Goal: Task Accomplishment & Management: Complete application form

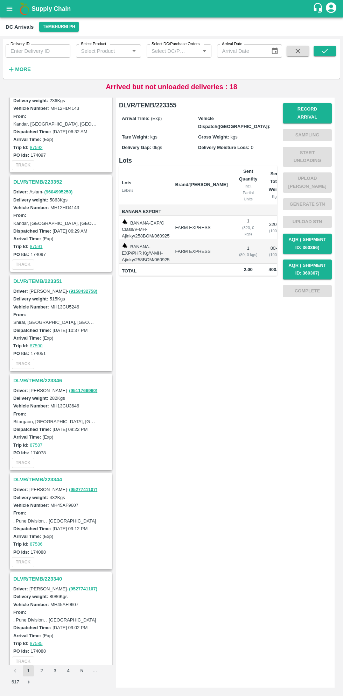
scroll to position [230, 0]
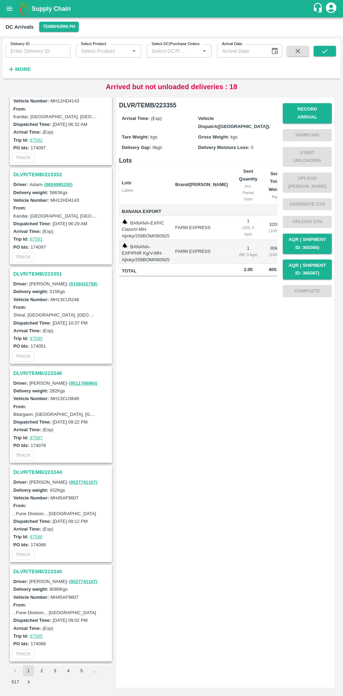
click at [52, 573] on h3 "DLVR/TEMB/223340" at bounding box center [61, 571] width 97 height 9
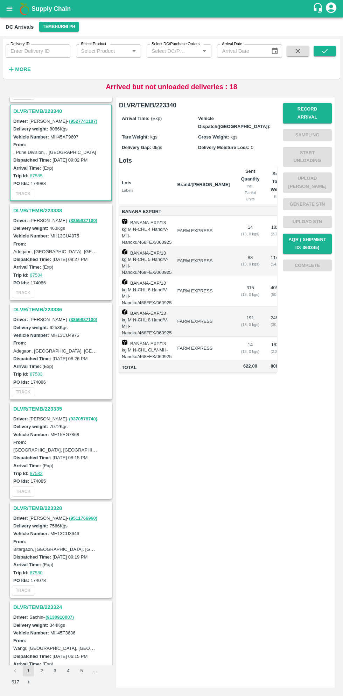
scroll to position [695, 0]
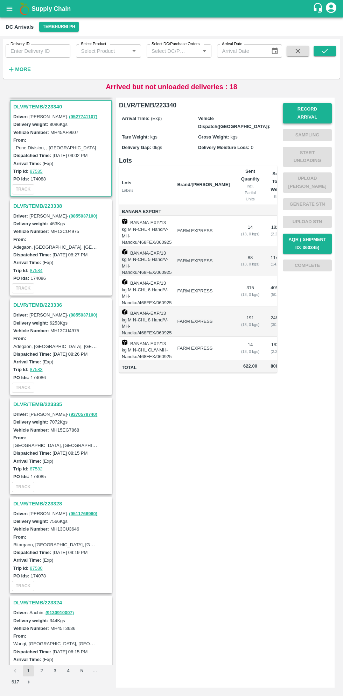
click at [308, 108] on button "Record Arrival" at bounding box center [307, 113] width 49 height 20
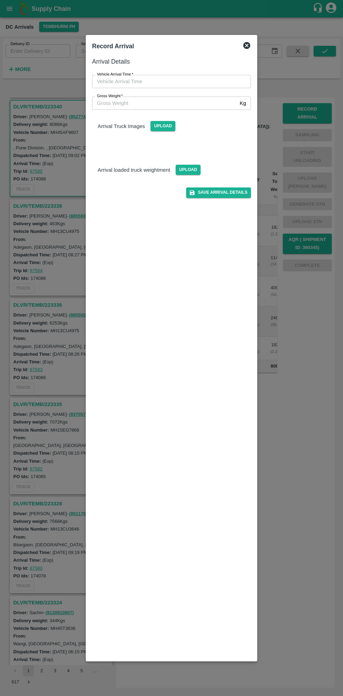
click at [122, 81] on input "Vehicle Arrival Time   *" at bounding box center [169, 81] width 154 height 13
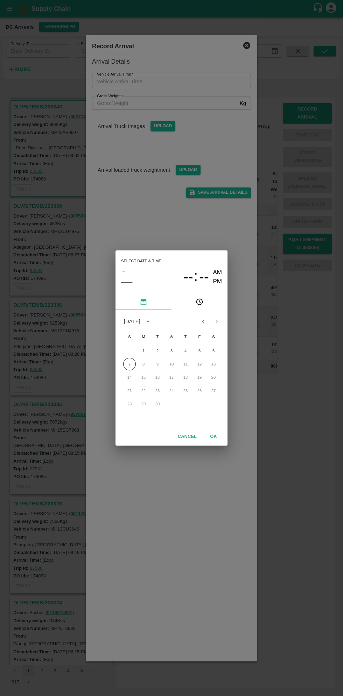
click at [199, 302] on icon "pick time" at bounding box center [200, 301] width 2 height 3
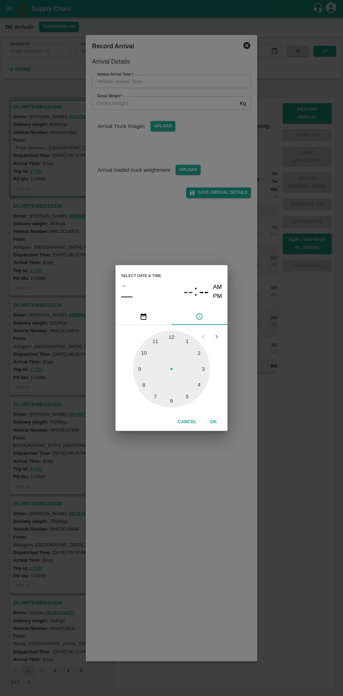
click at [155, 348] on div at bounding box center [171, 369] width 77 height 77
click at [191, 421] on button "Cancel" at bounding box center [187, 422] width 24 height 12
type input "DD/MM/YYYY hh:mm aa"
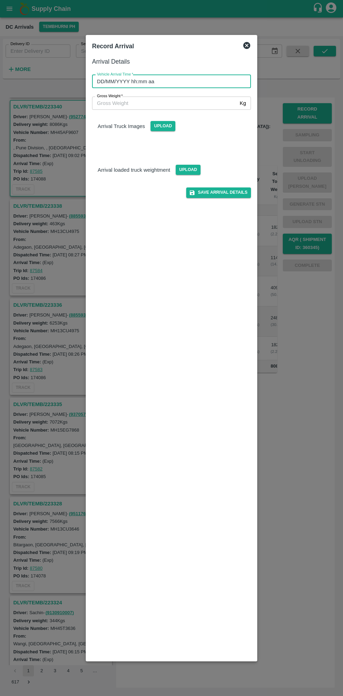
click at [221, 81] on input "DD/MM/YYYY hh:mm aa" at bounding box center [169, 81] width 154 height 13
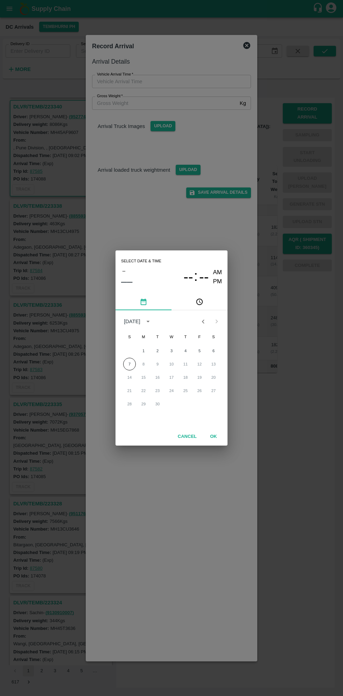
click at [205, 301] on button "pick time" at bounding box center [199, 301] width 56 height 17
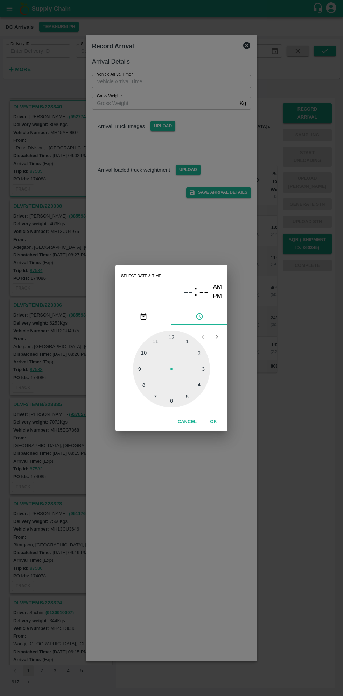
click at [148, 349] on div at bounding box center [171, 369] width 77 height 77
click at [192, 398] on div at bounding box center [171, 369] width 77 height 77
type input "[DATE] 10:24 AM"
click at [213, 423] on button "OK" at bounding box center [213, 422] width 22 height 12
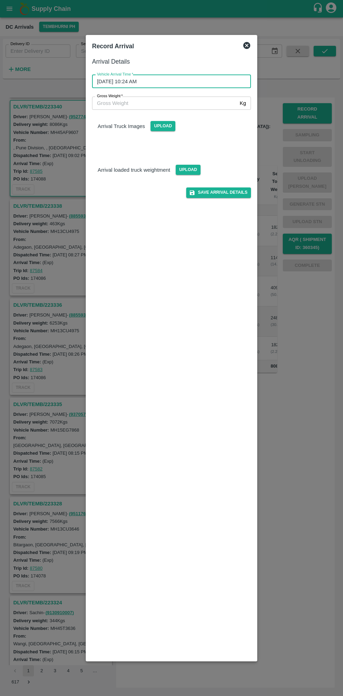
click at [217, 103] on input "Gross Weight   *" at bounding box center [164, 103] width 145 height 13
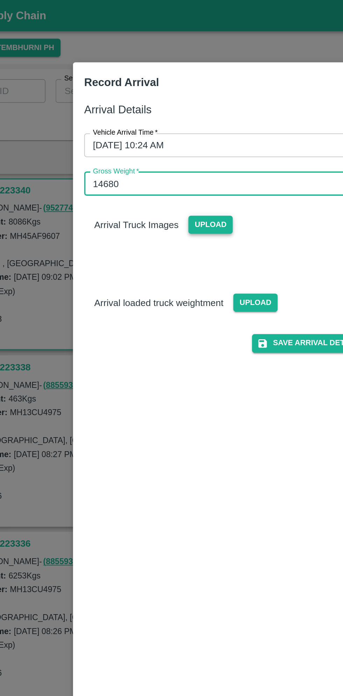
type input "14680"
click at [160, 131] on span "Upload" at bounding box center [162, 126] width 25 height 10
click at [0, 0] on input "Upload" at bounding box center [0, 0] width 0 height 0
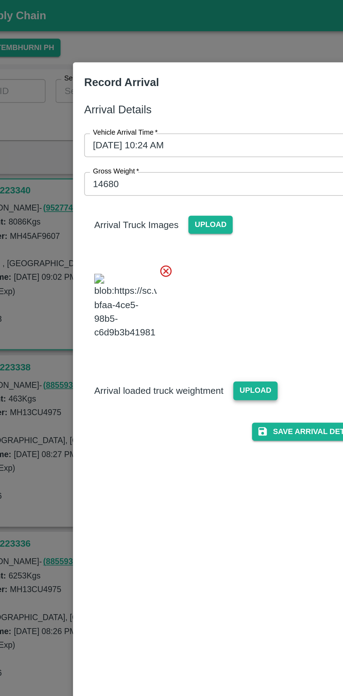
click at [191, 224] on span "Upload" at bounding box center [188, 219] width 25 height 10
click at [0, 0] on input "Upload" at bounding box center [0, 0] width 0 height 0
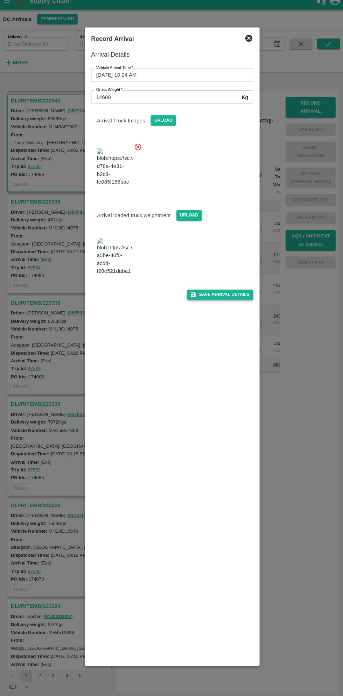
click at [228, 302] on button "Save Arrival Details" at bounding box center [218, 297] width 65 height 10
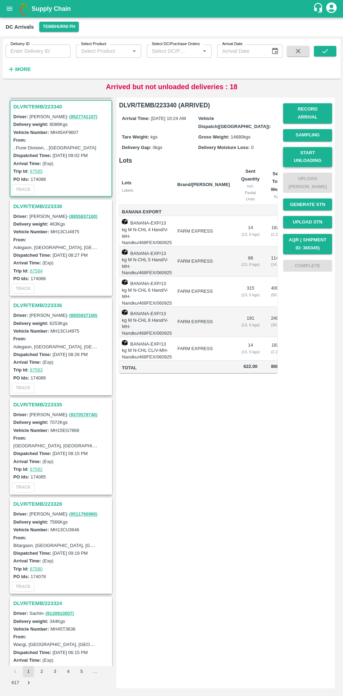
click at [319, 151] on button "Start Unloading" at bounding box center [307, 157] width 49 height 20
